Goal: Information Seeking & Learning: Learn about a topic

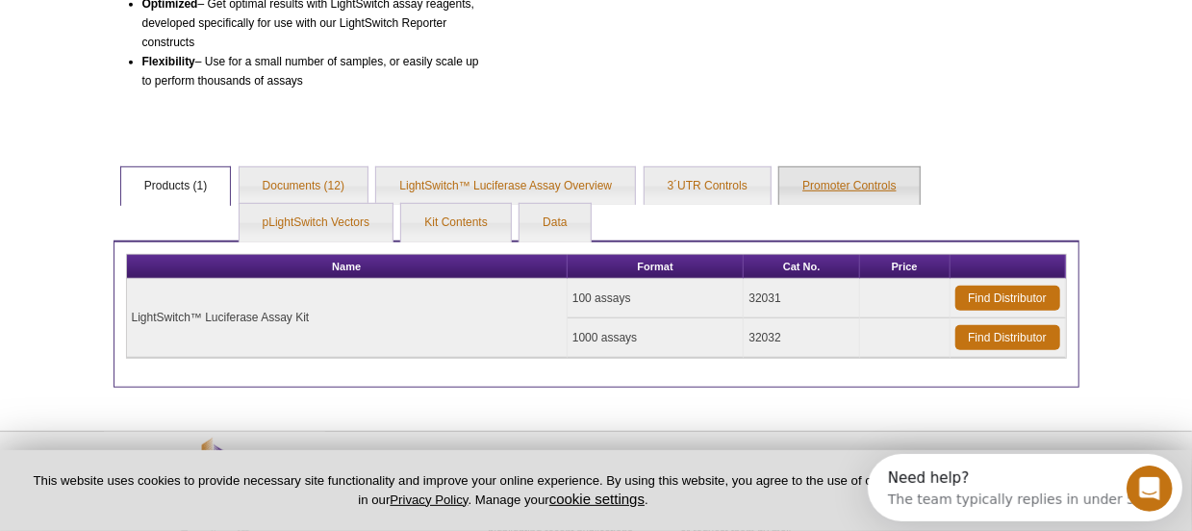
click at [878, 189] on link "Promoter Controls" at bounding box center [848, 186] width 139 height 38
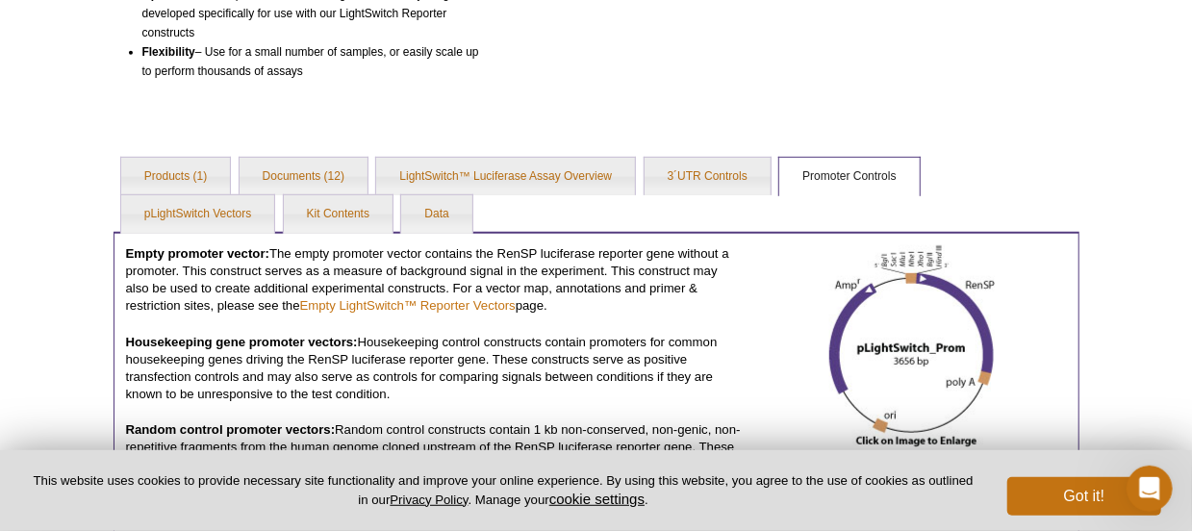
scroll to position [383, 0]
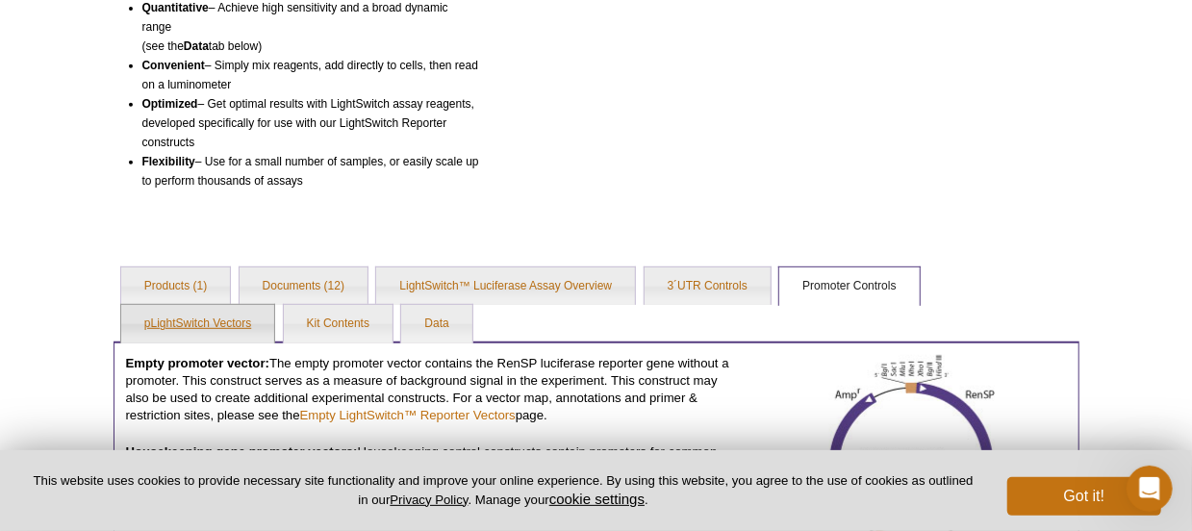
click at [180, 320] on link "pLightSwitch Vectors" at bounding box center [197, 324] width 153 height 38
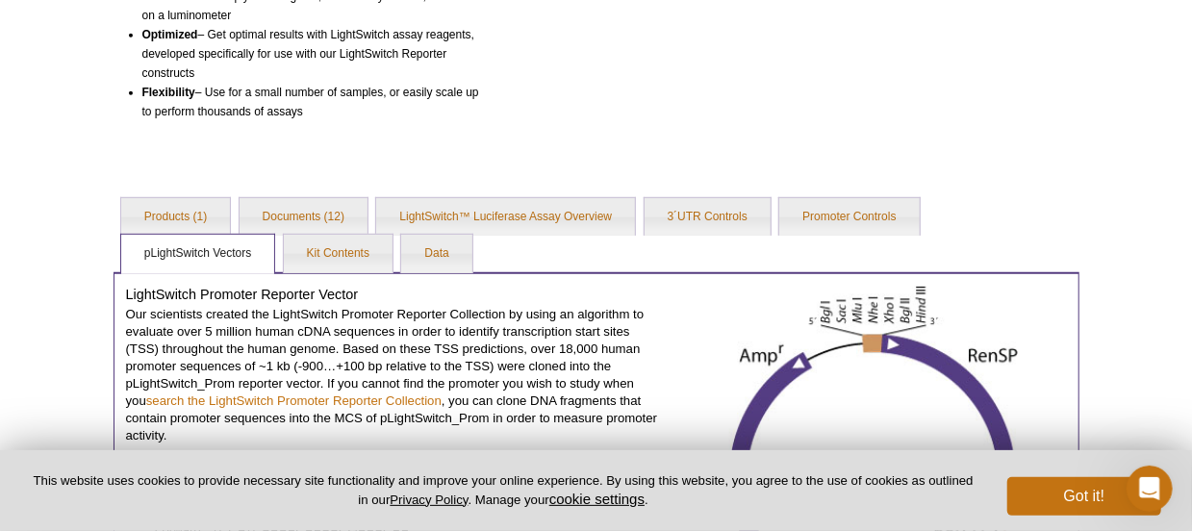
scroll to position [552, 0]
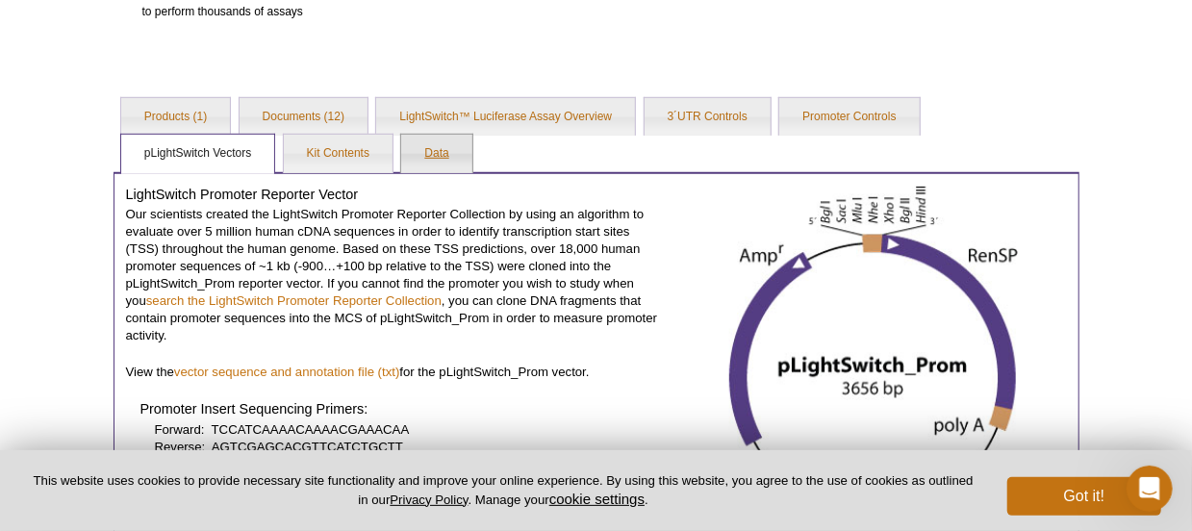
click at [427, 149] on link "Data" at bounding box center [436, 154] width 70 height 38
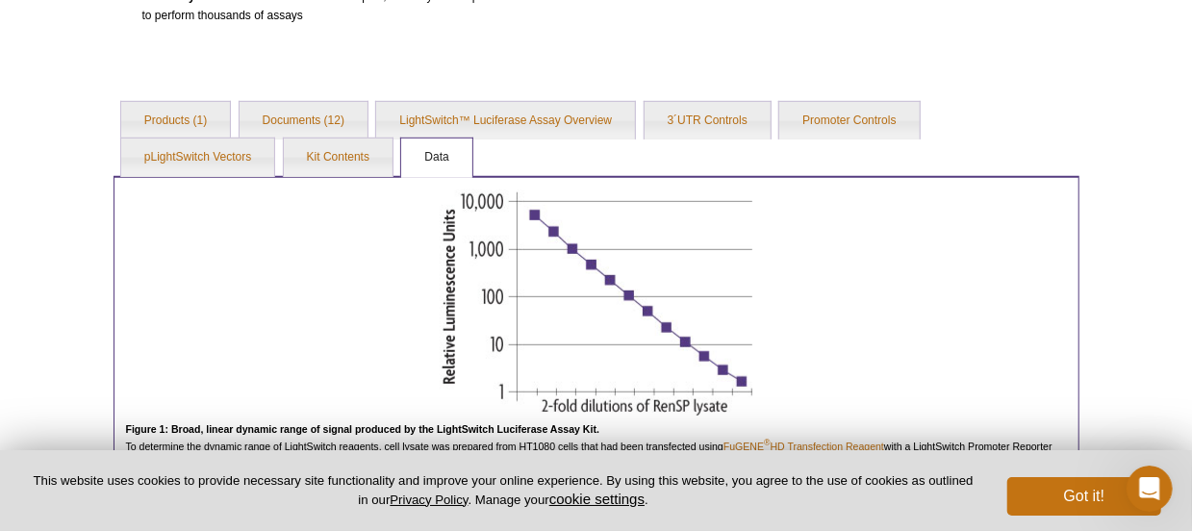
scroll to position [353, 0]
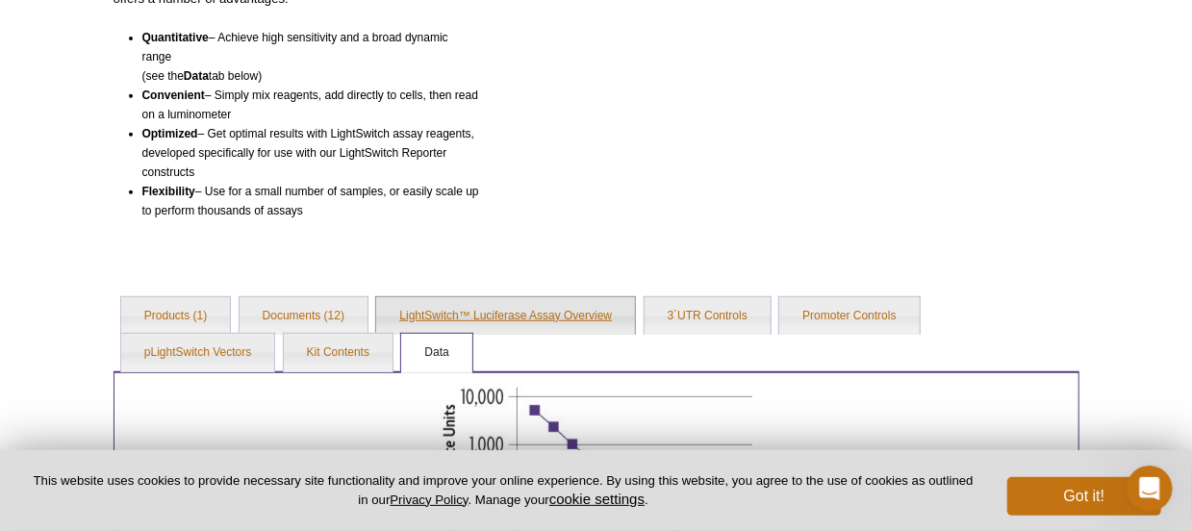
click at [559, 316] on link "LightSwitch™ Luciferase Assay Overview" at bounding box center [505, 316] width 259 height 38
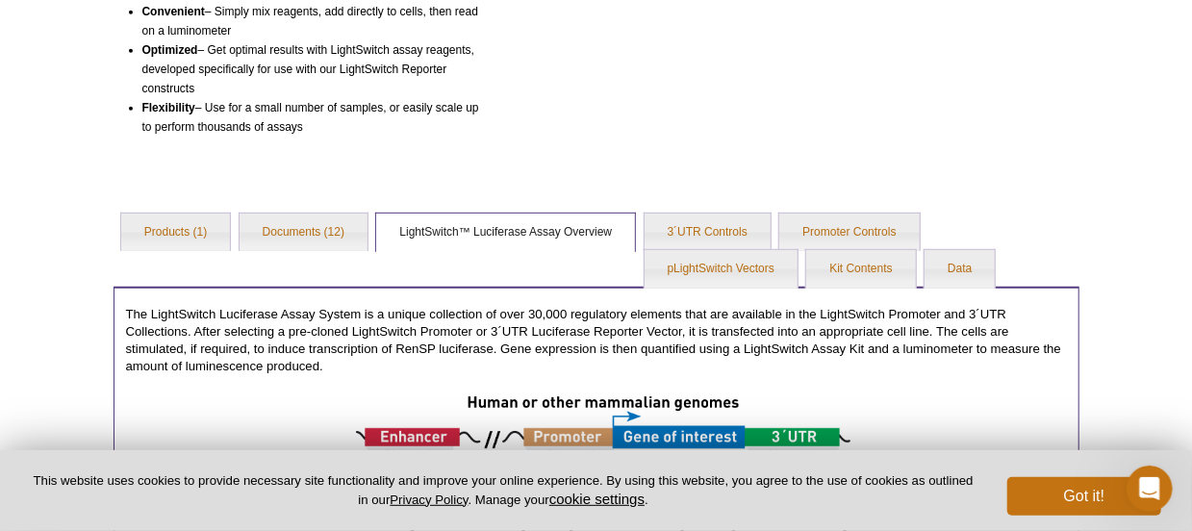
scroll to position [553, 0]
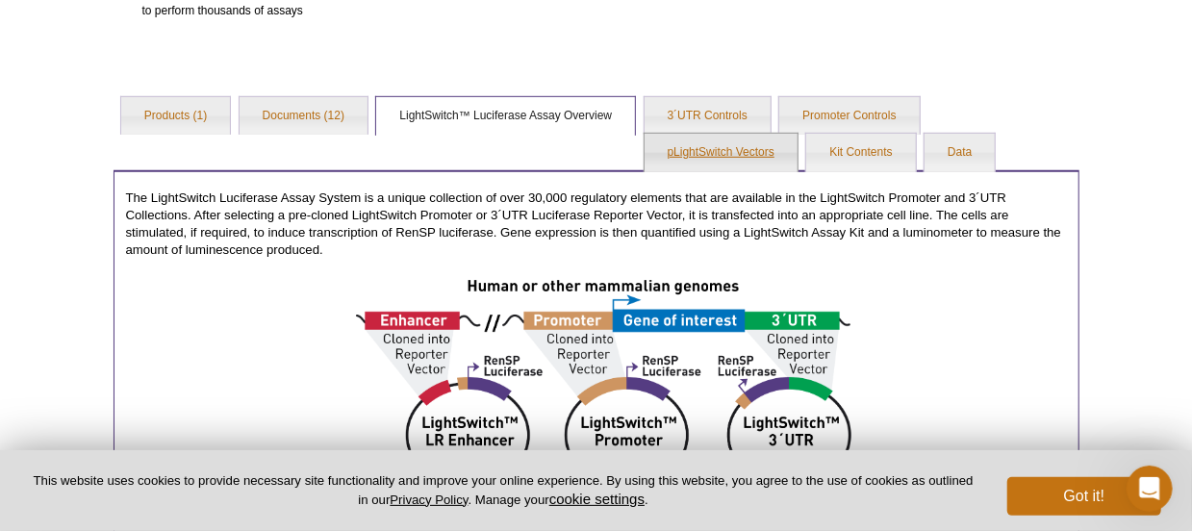
click at [753, 152] on link "pLightSwitch Vectors" at bounding box center [720, 153] width 153 height 38
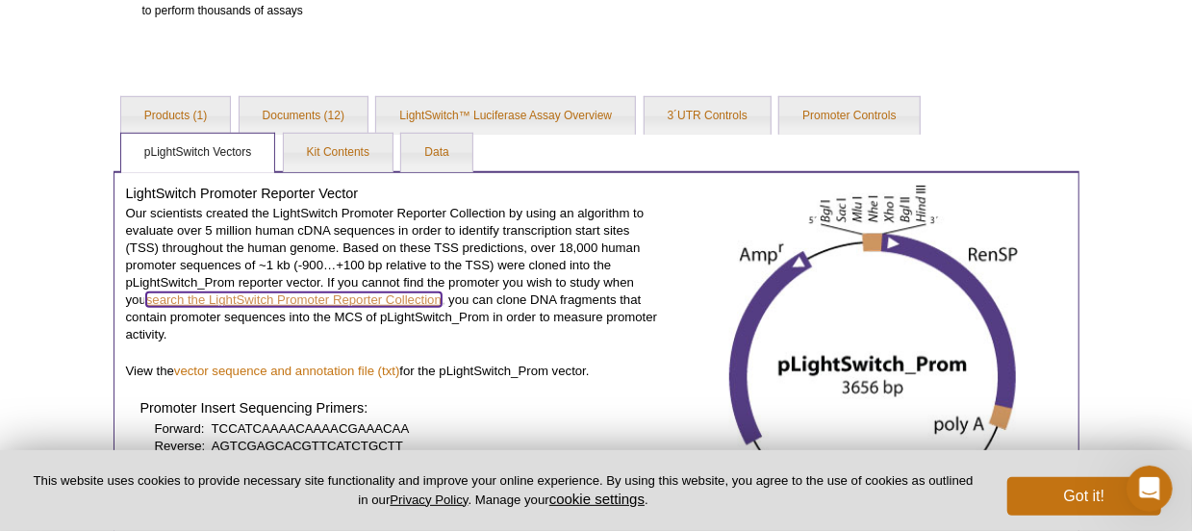
click at [365, 302] on link "search the LightSwitch Promoter Reporter Collection" at bounding box center [293, 299] width 295 height 14
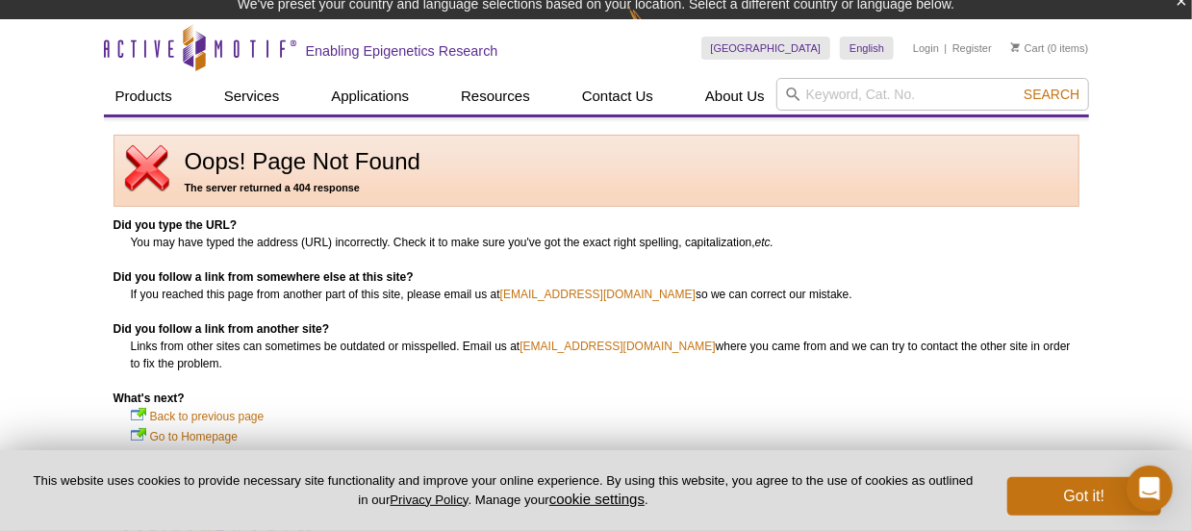
scroll to position [153, 0]
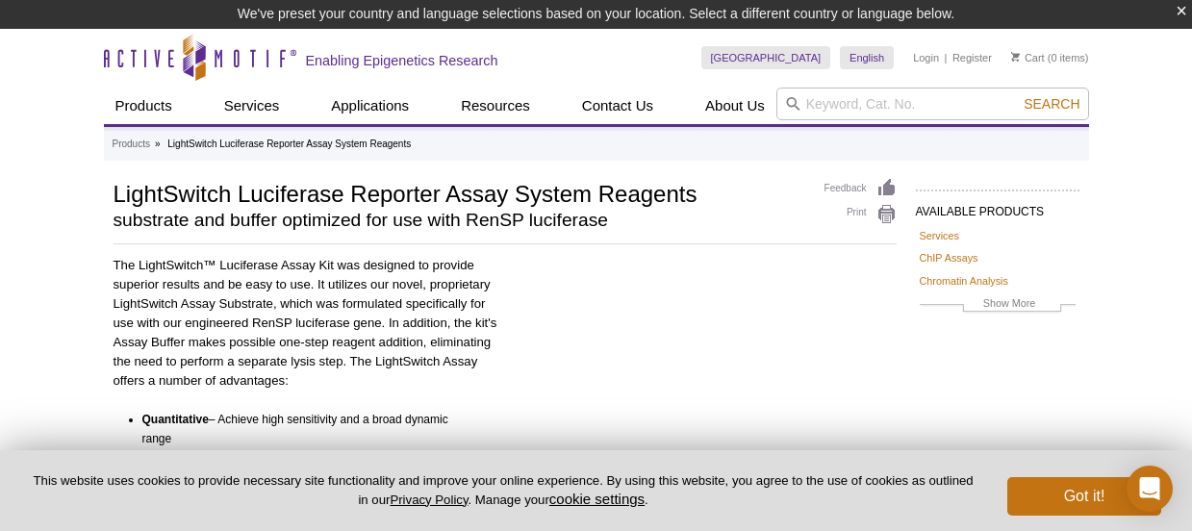
scroll to position [553, 0]
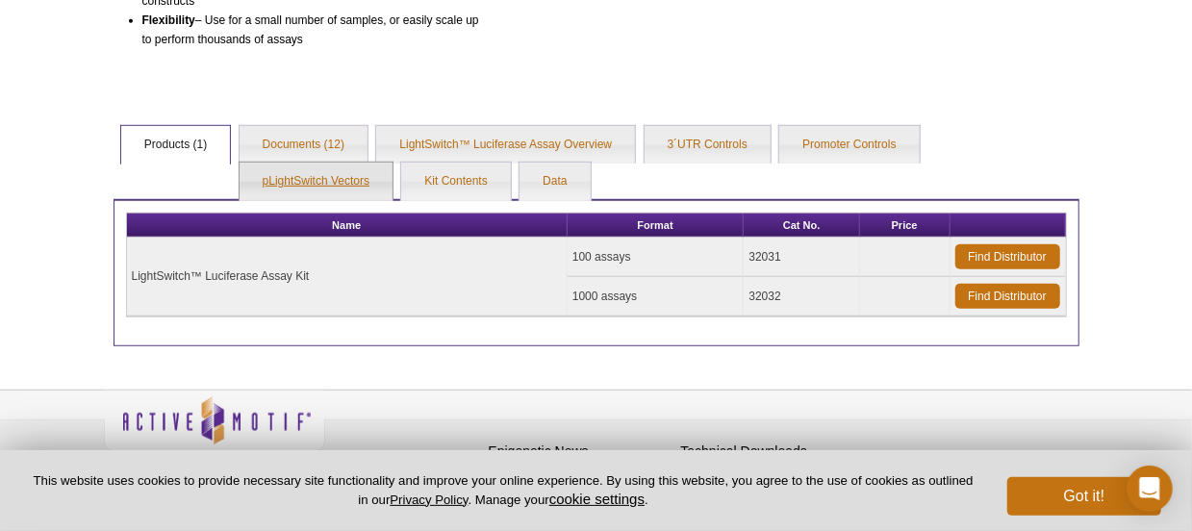
click at [355, 182] on link "pLightSwitch Vectors" at bounding box center [315, 182] width 153 height 38
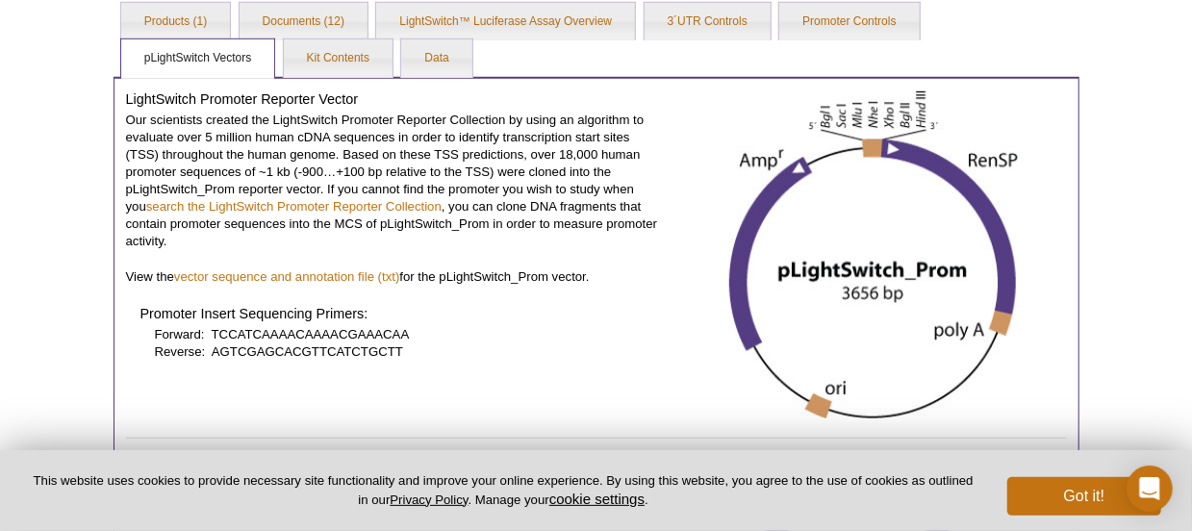
scroll to position [663, 0]
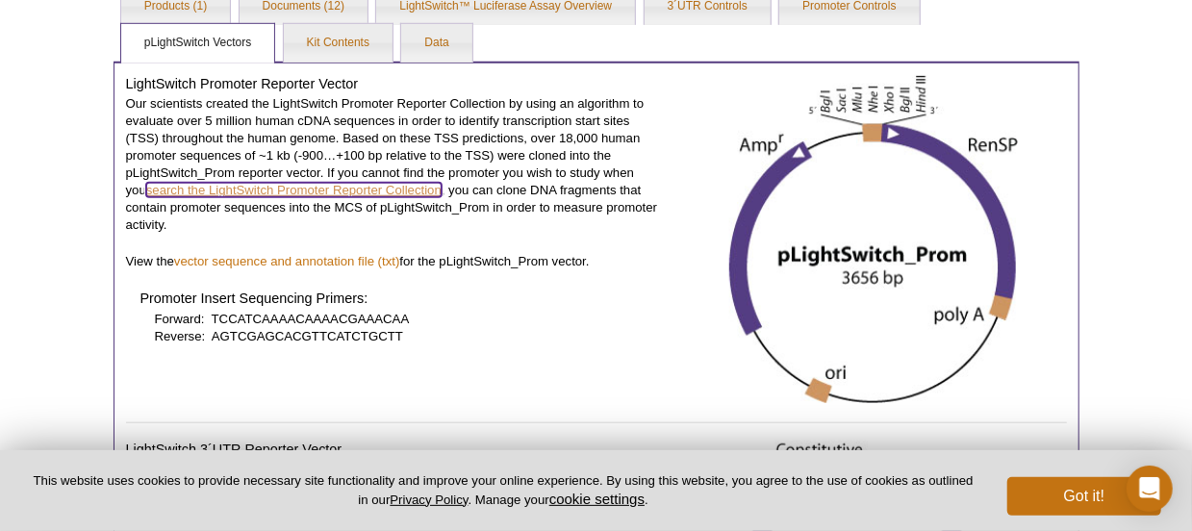
click at [320, 191] on link "search the LightSwitch Promoter Reporter Collection" at bounding box center [293, 190] width 295 height 14
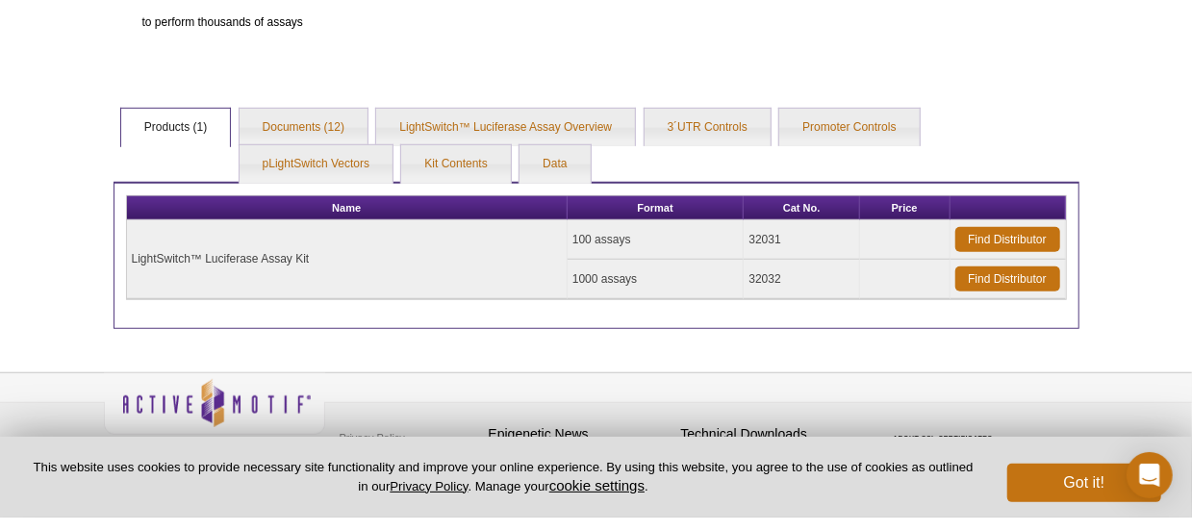
scroll to position [526, 0]
